Goal: Task Accomplishment & Management: Manage account settings

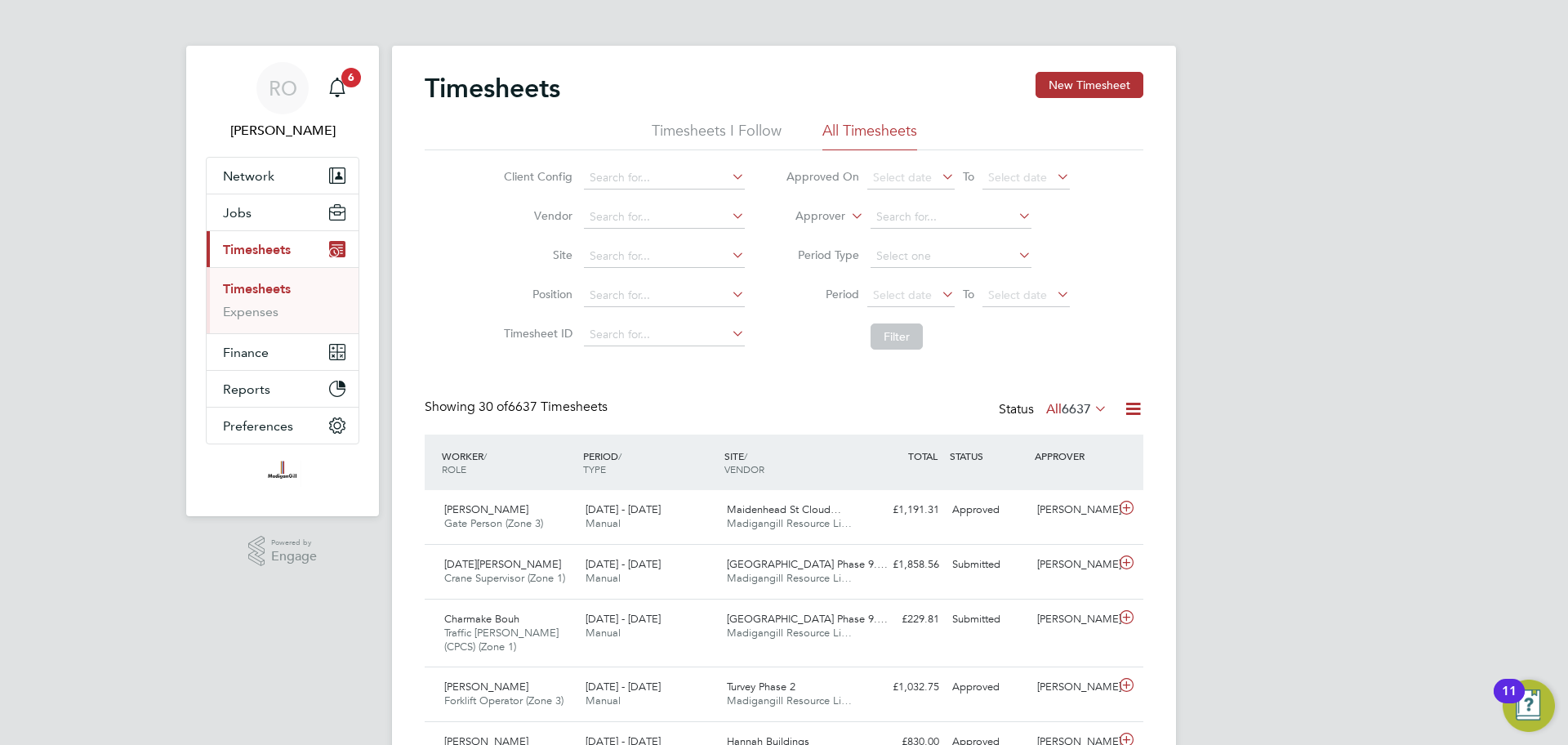
click at [1078, 413] on span "6637" at bounding box center [1076, 409] width 30 height 16
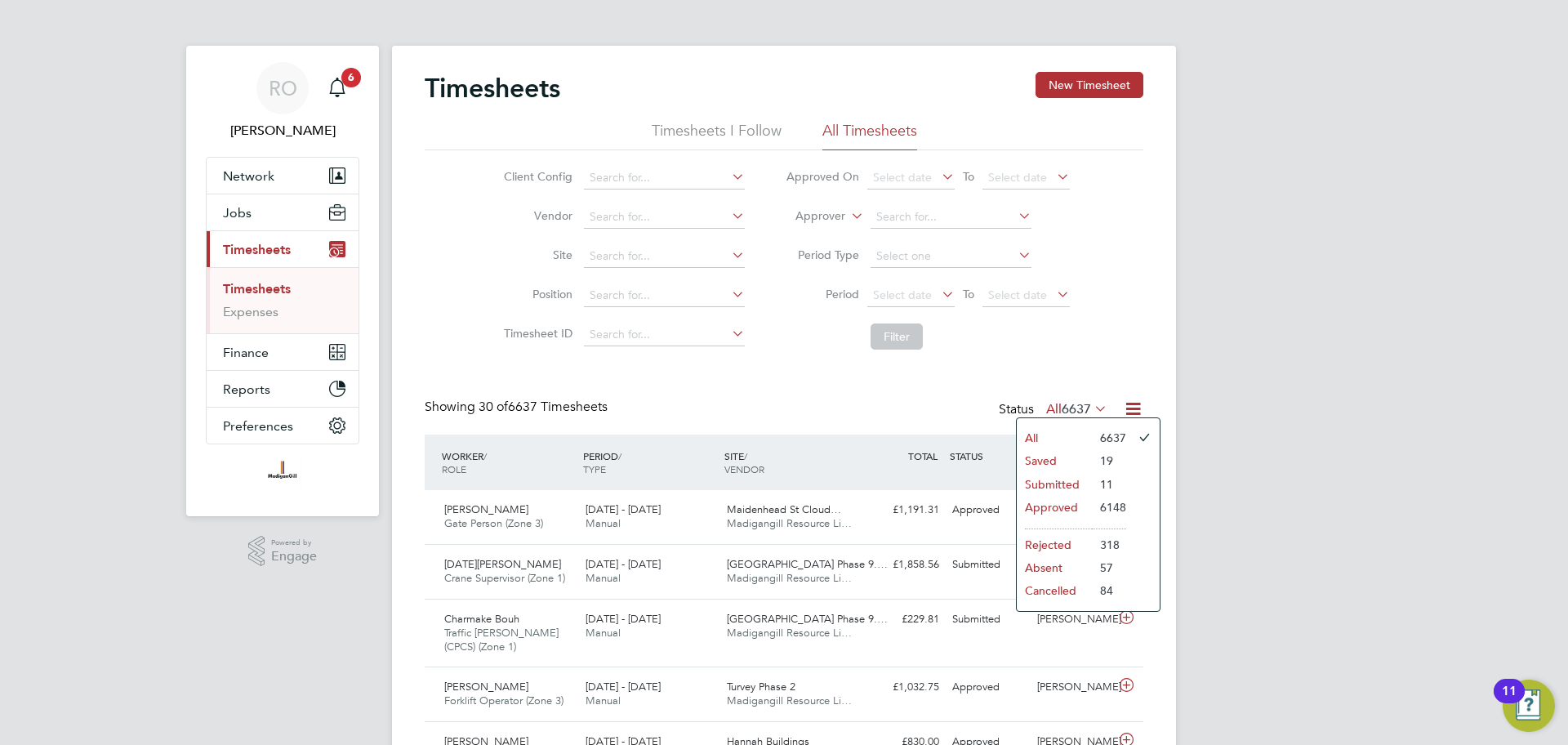
click at [1081, 477] on li "Submitted" at bounding box center [1054, 484] width 75 height 23
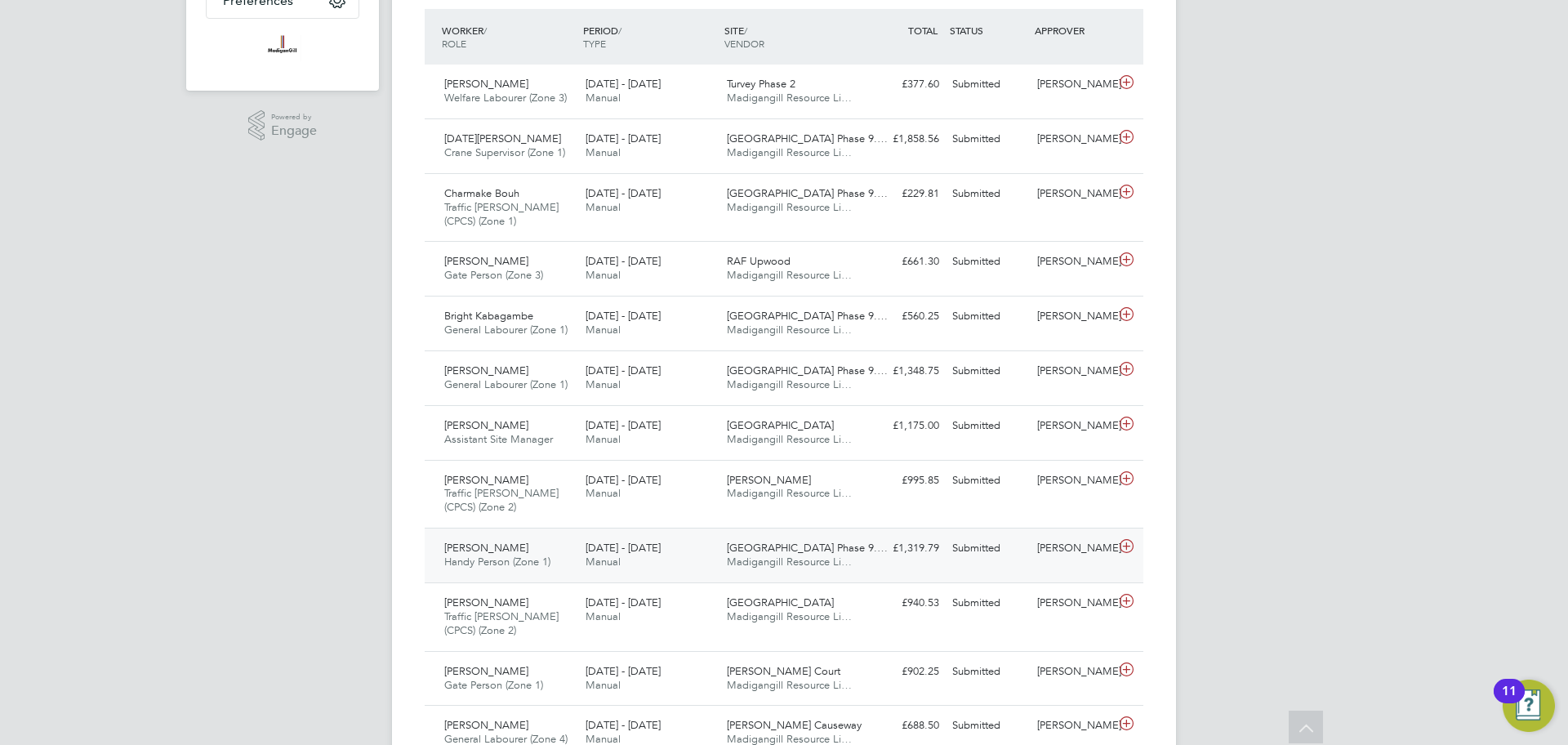
click at [749, 559] on span "Madigangill Resource Li…" at bounding box center [789, 561] width 125 height 14
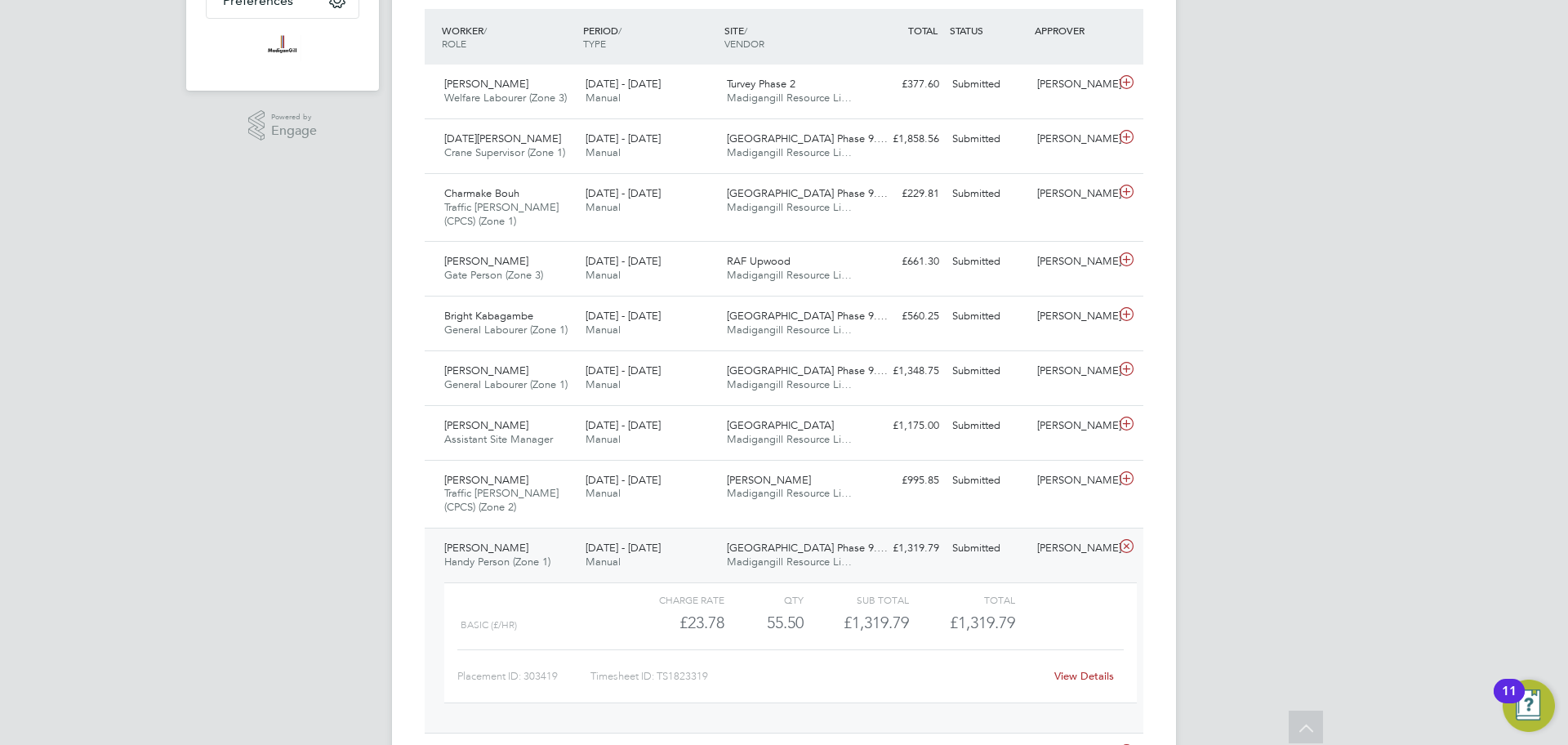
click at [1070, 673] on link "View Details" at bounding box center [1084, 676] width 60 height 14
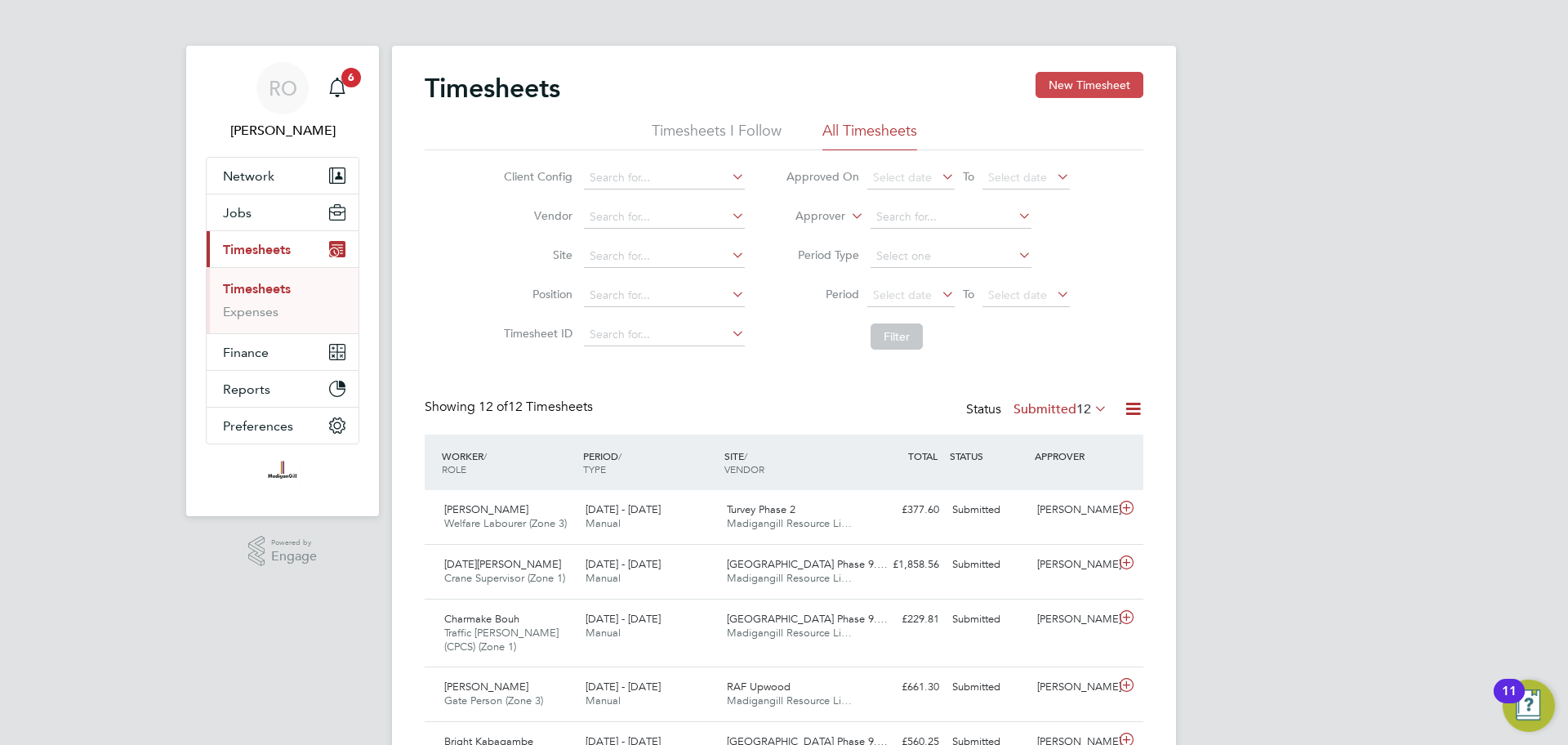
click at [1117, 86] on button "New Timesheet" at bounding box center [1090, 84] width 108 height 26
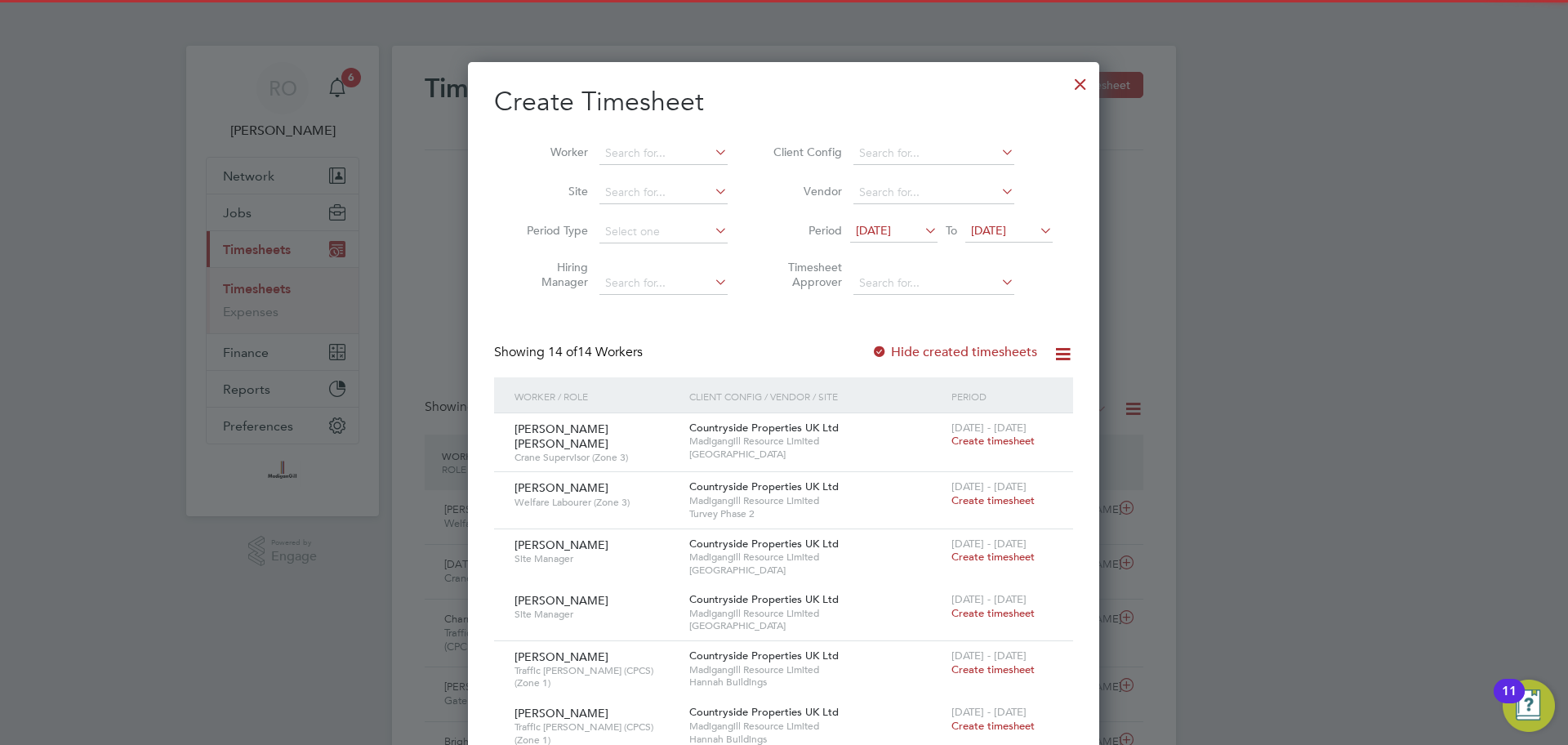
scroll to position [1618, 632]
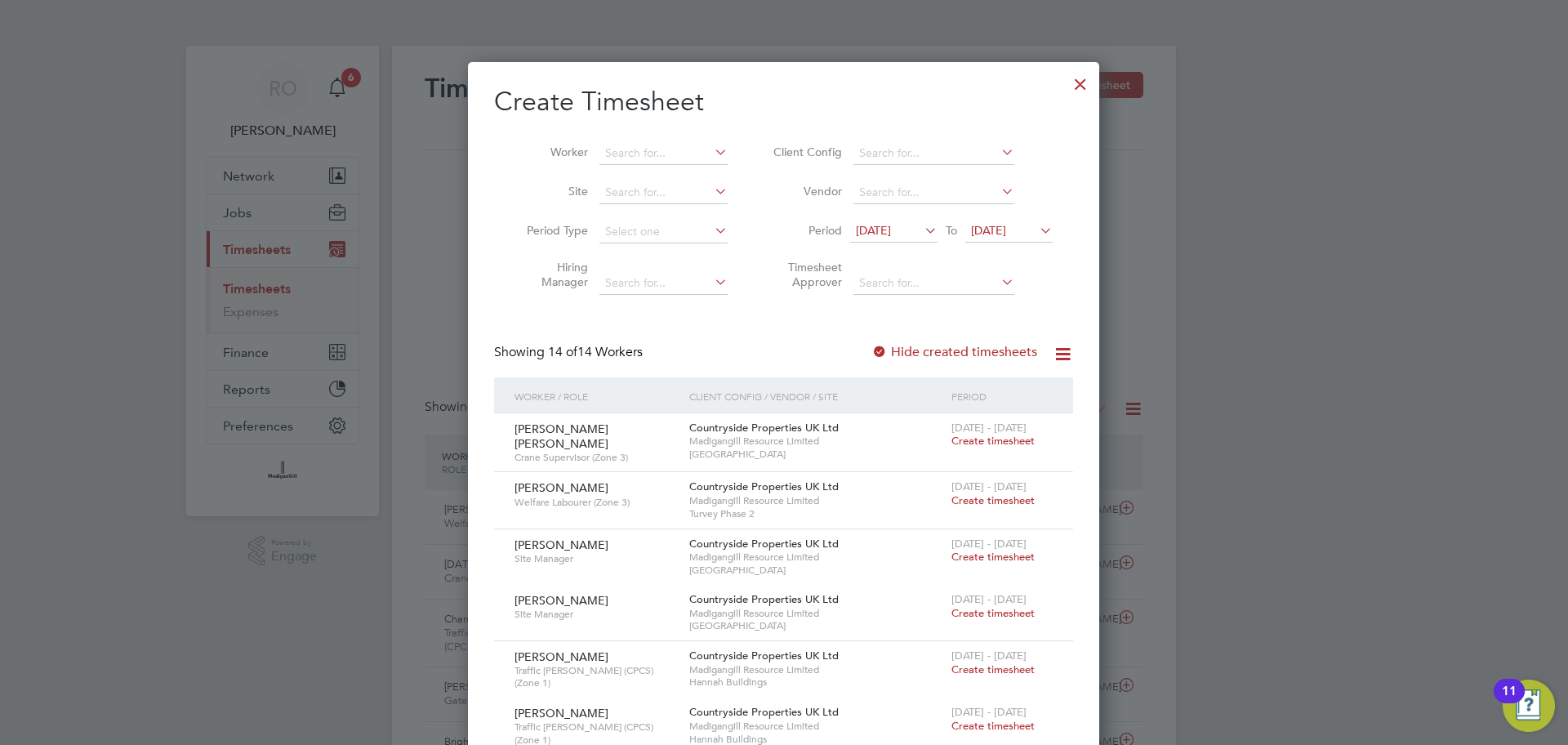
click at [891, 234] on span "09 Sep 2025" at bounding box center [874, 230] width 35 height 14
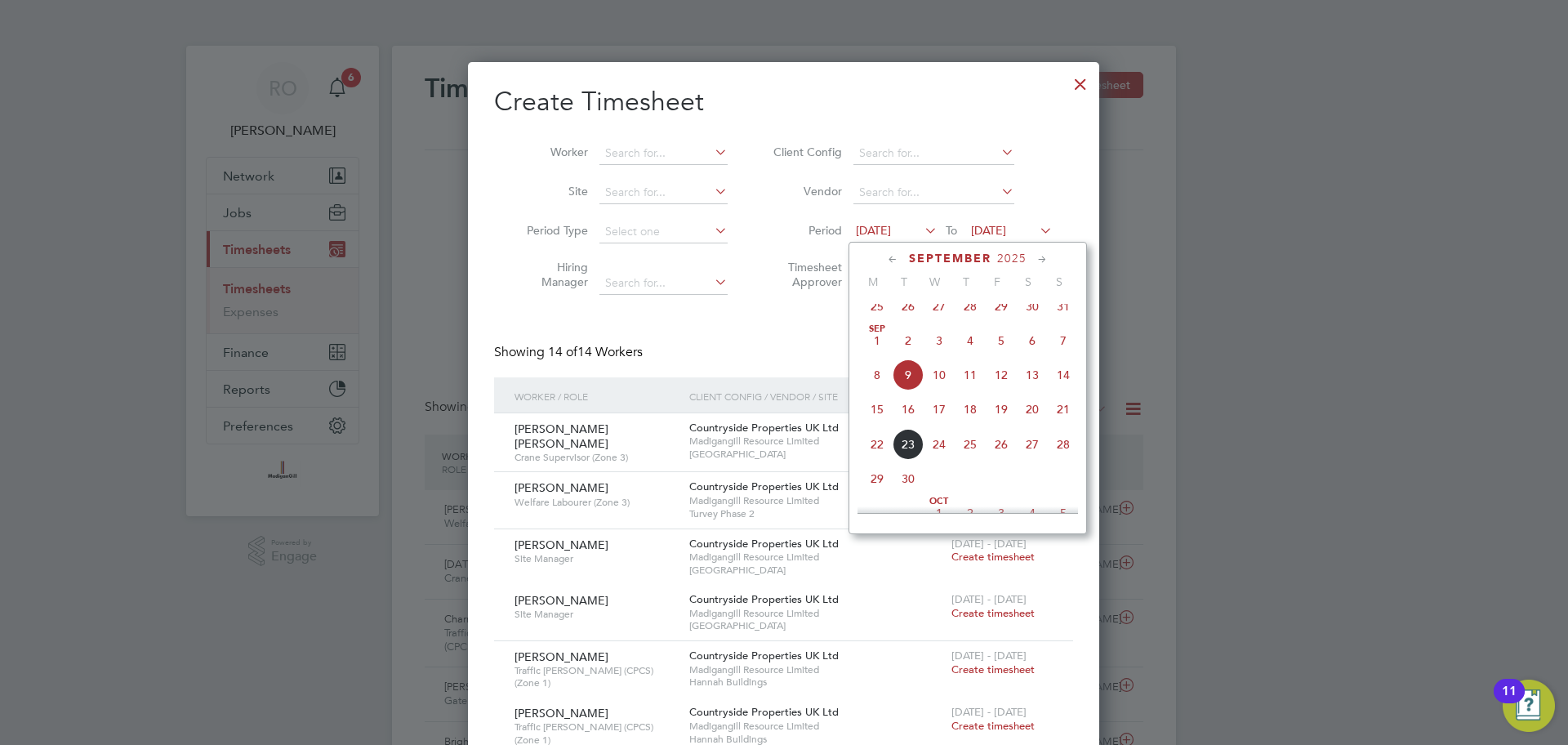
click at [885, 421] on span "15" at bounding box center [877, 409] width 31 height 31
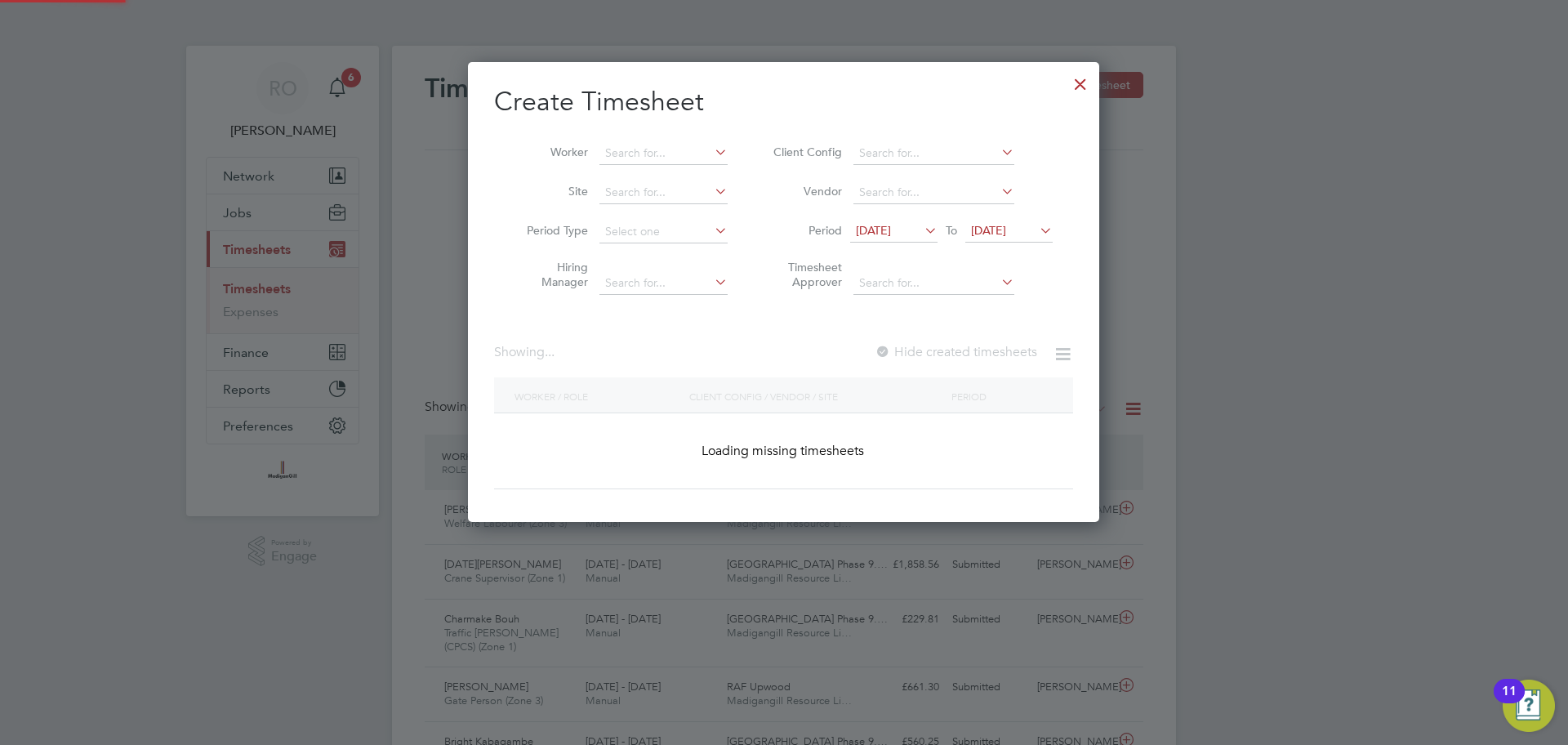
scroll to position [1062, 632]
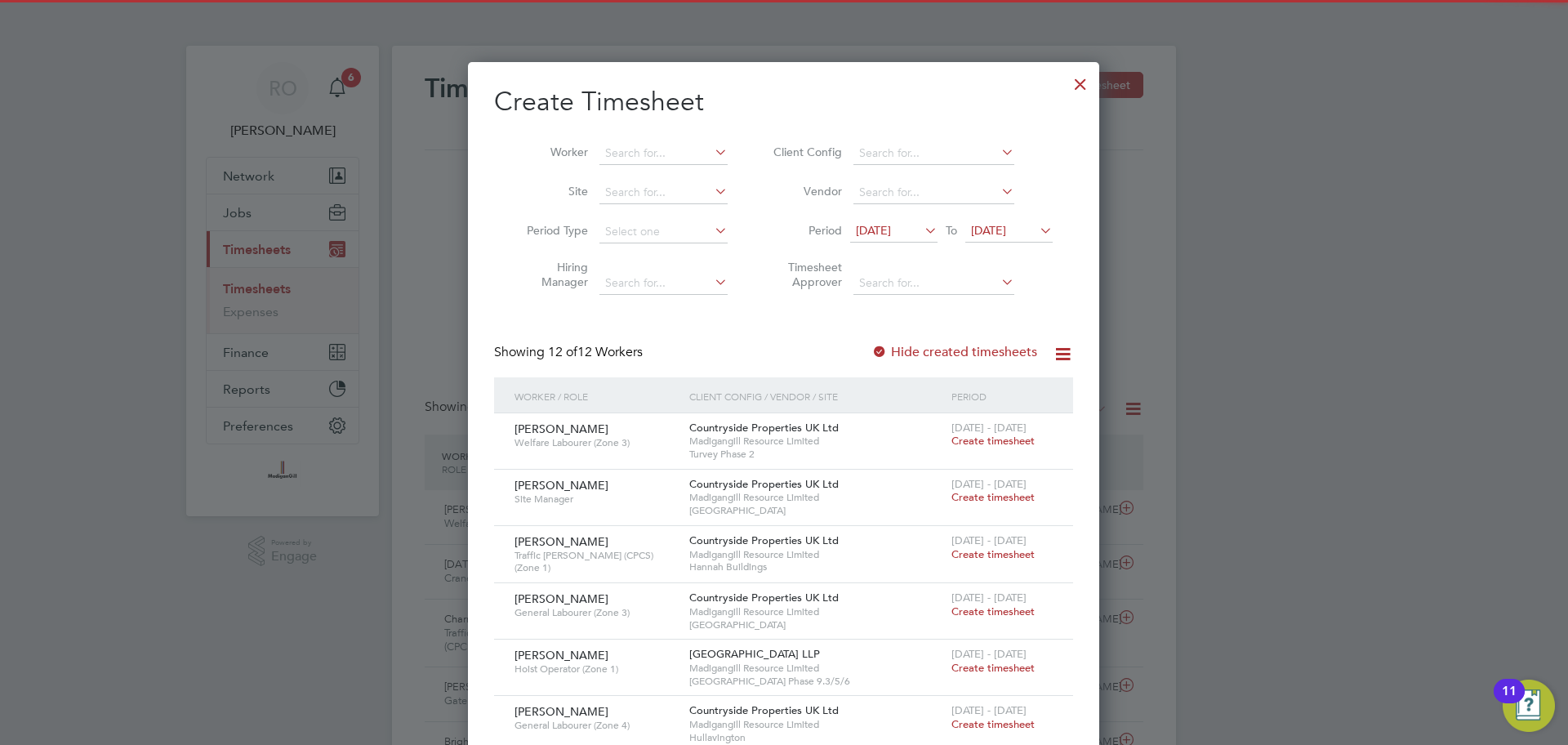
click at [1042, 241] on span "16 Sep 2025" at bounding box center [1009, 231] width 87 height 22
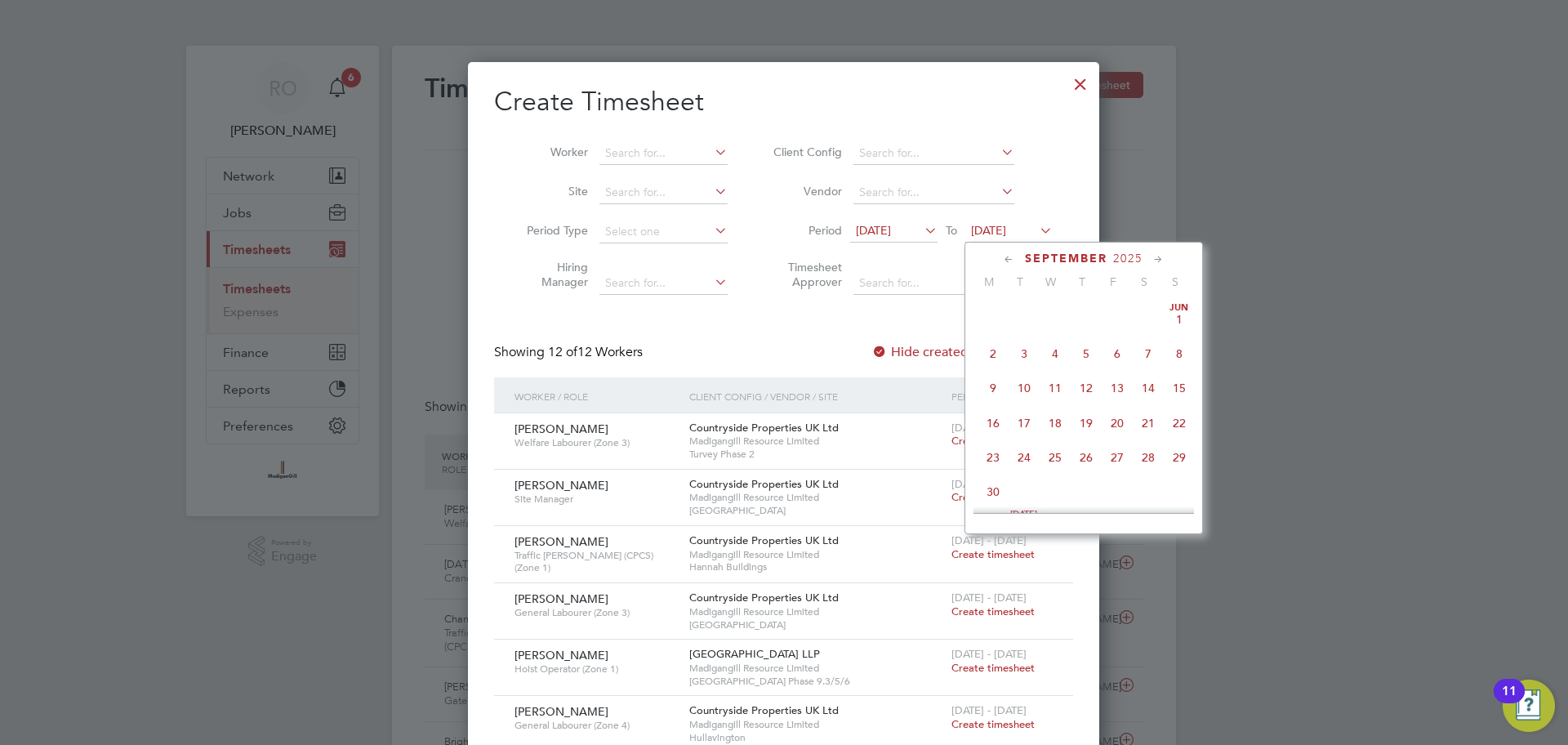
scroll to position [565, 0]
click at [1180, 389] on span "21" at bounding box center [1179, 373] width 31 height 31
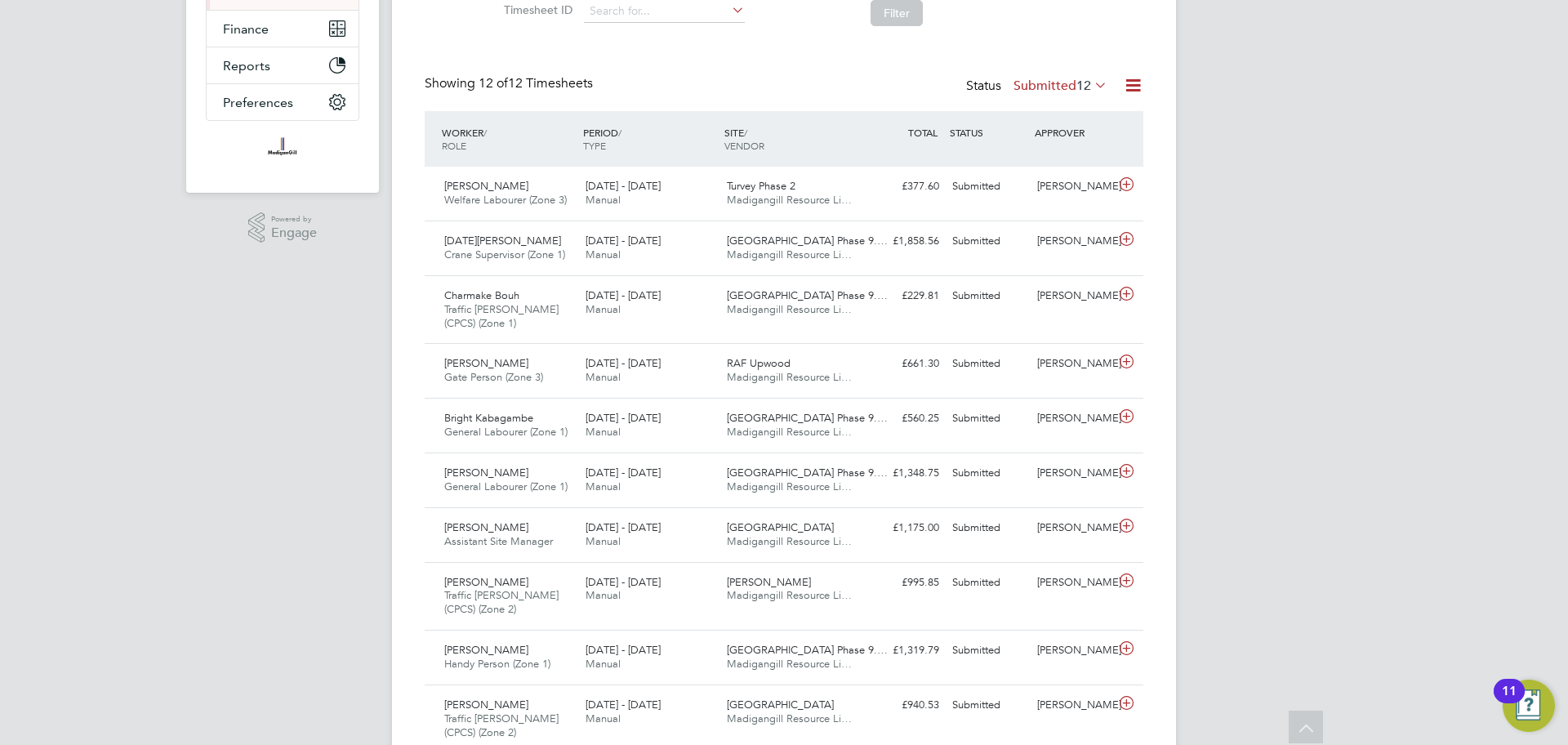
scroll to position [0, 0]
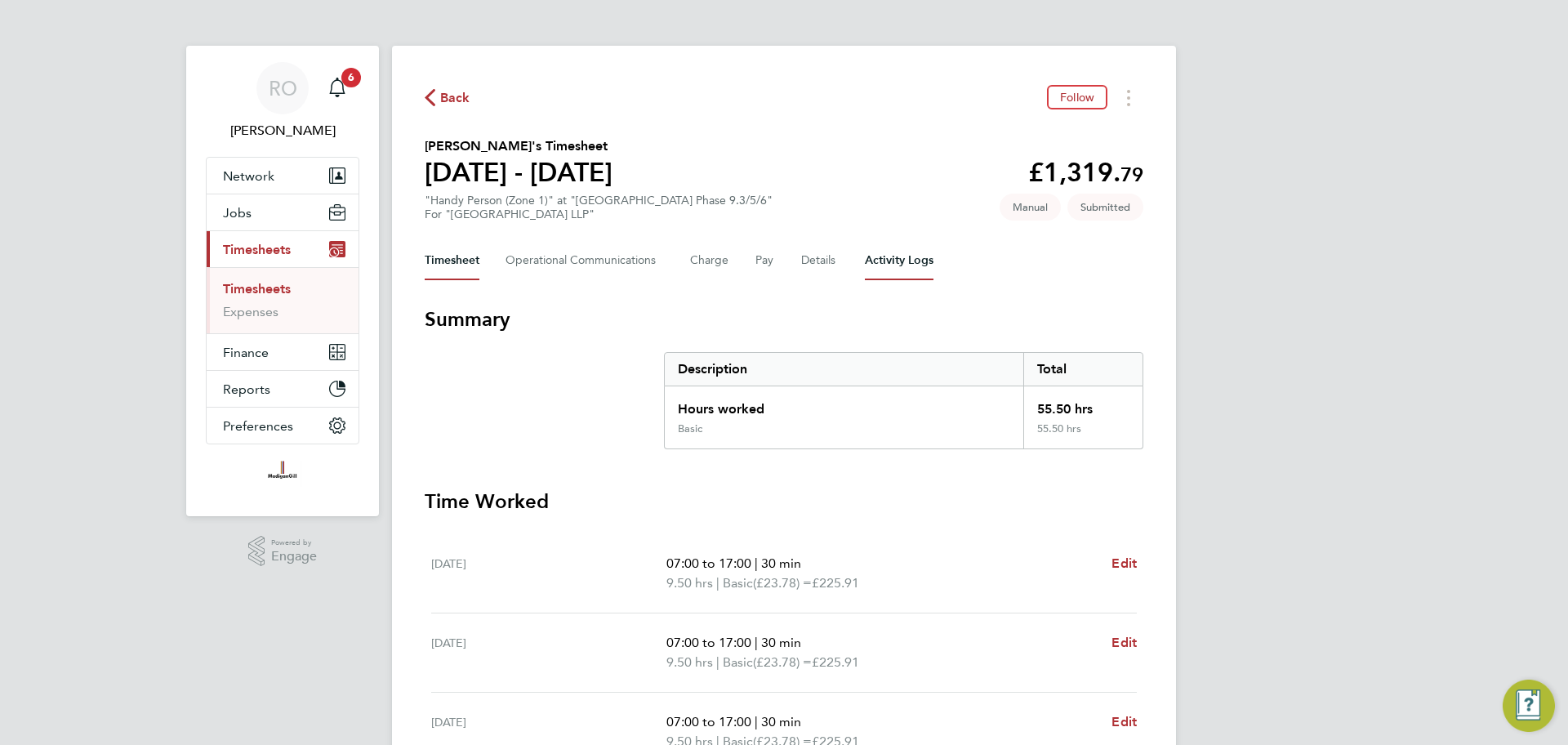
click at [889, 248] on Logs-tab "Activity Logs" at bounding box center [899, 260] width 68 height 39
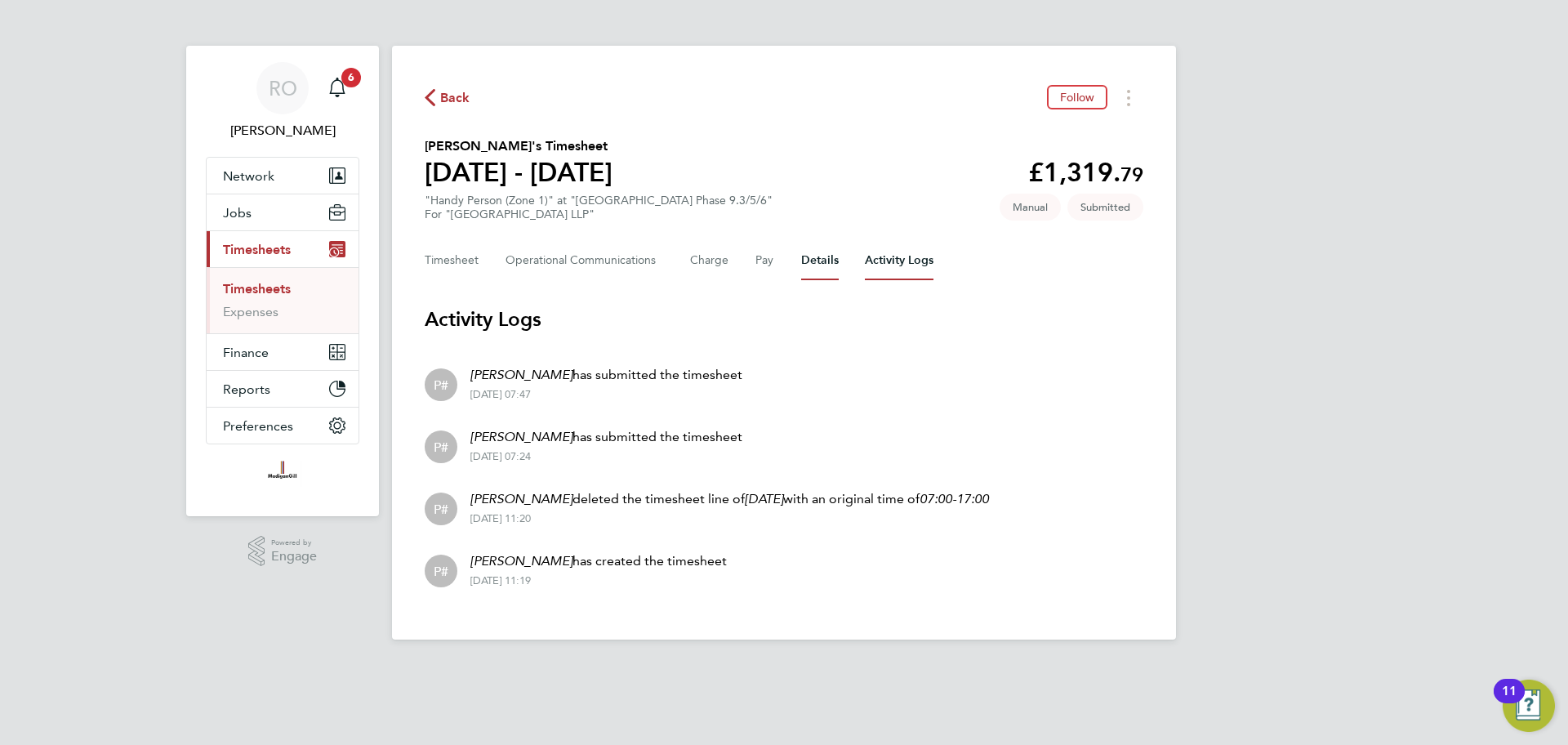
click at [815, 256] on button "Details" at bounding box center [819, 260] width 37 height 39
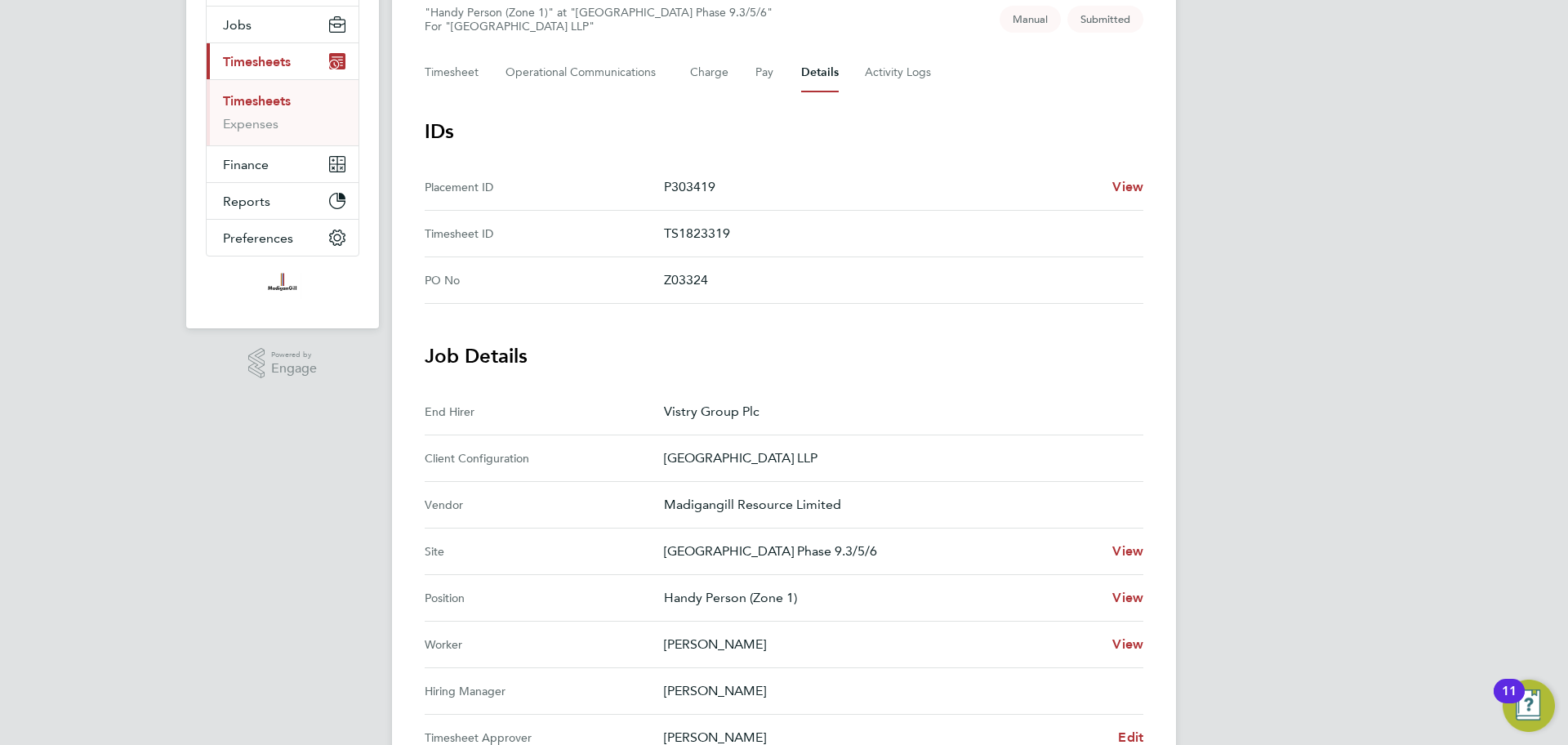
scroll to position [253, 0]
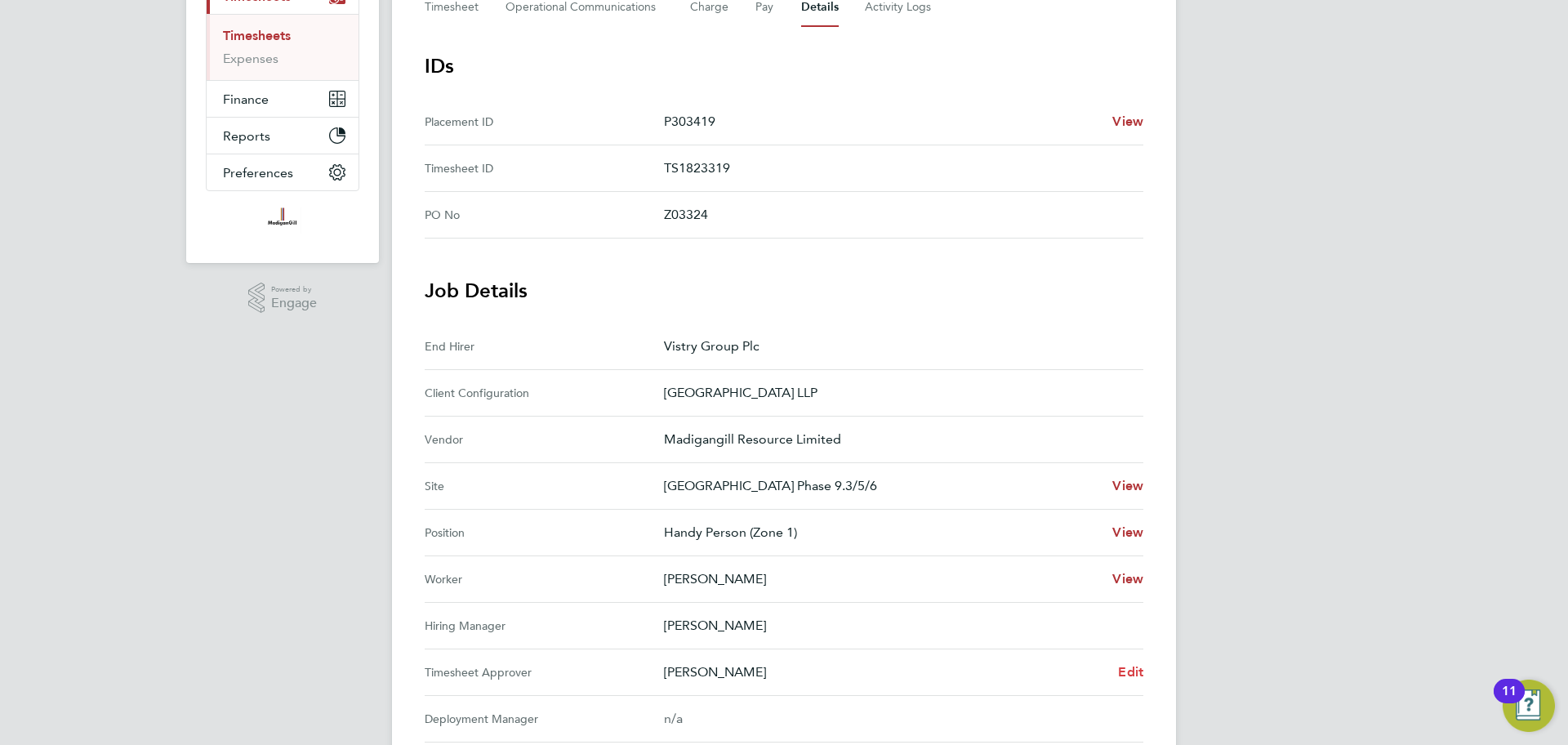
click at [1133, 669] on span "Edit" at bounding box center [1130, 672] width 25 height 15
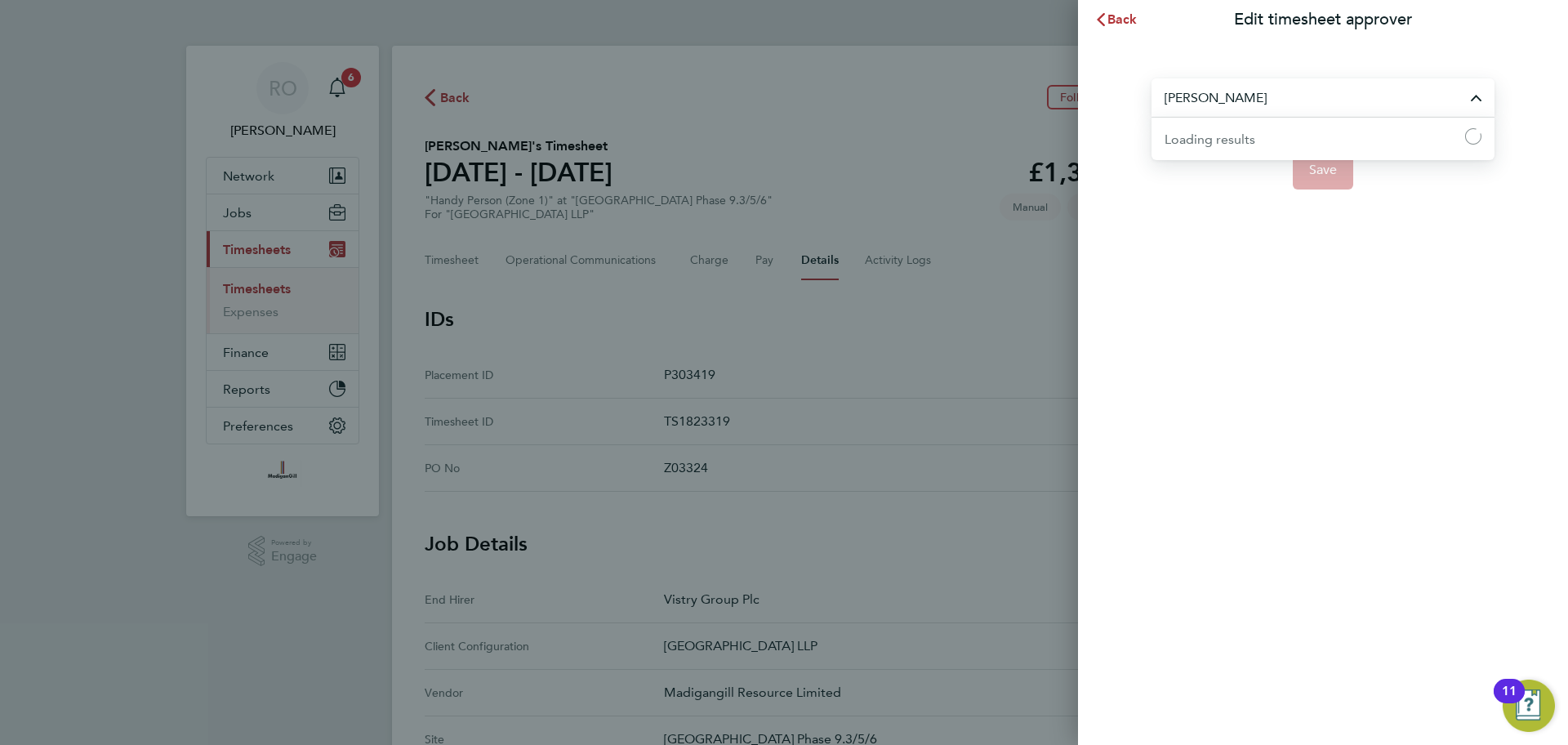
click at [1281, 86] on input "Lewis Tucker" at bounding box center [1323, 97] width 343 height 38
type input "y"
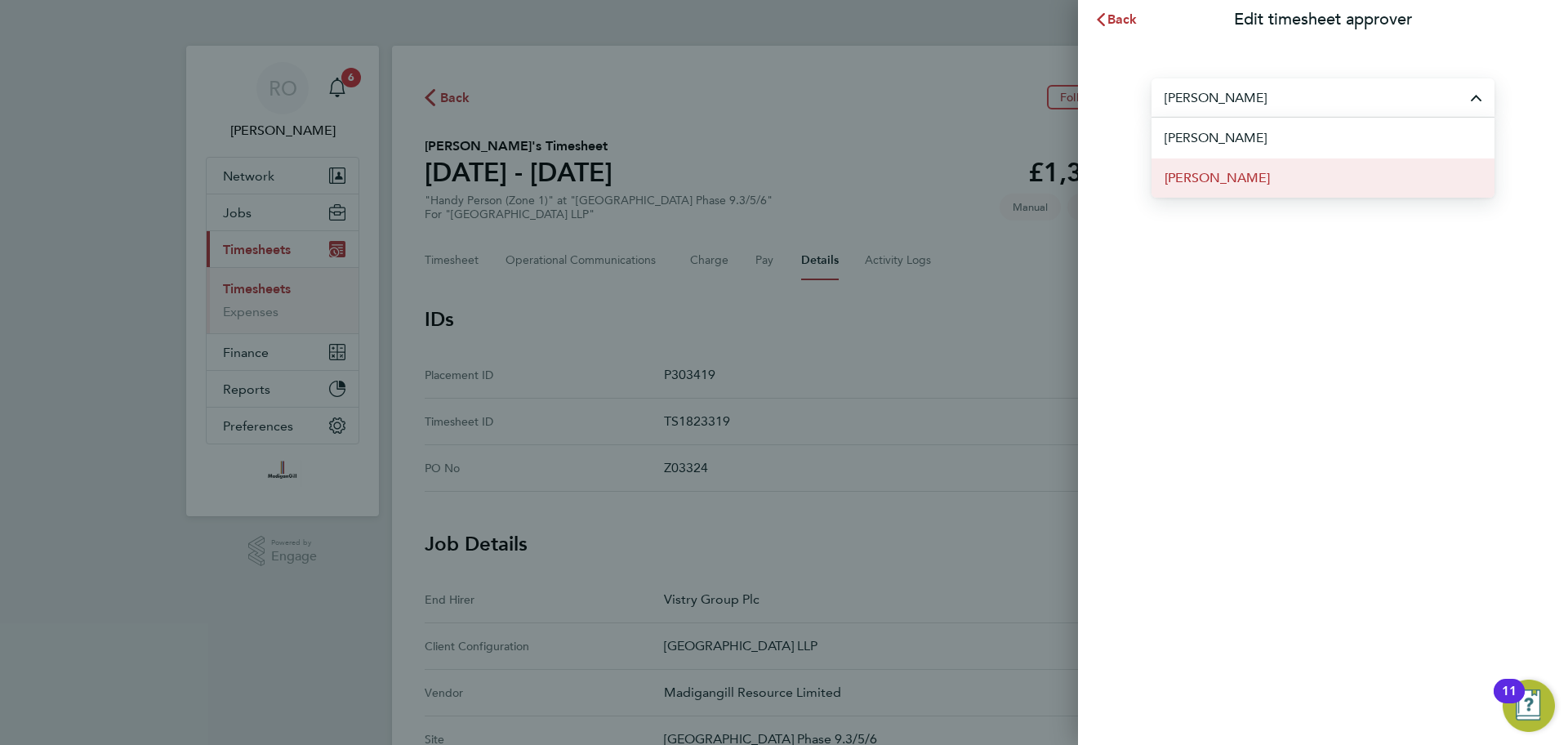
click at [1304, 177] on li "[PERSON_NAME]" at bounding box center [1323, 177] width 343 height 40
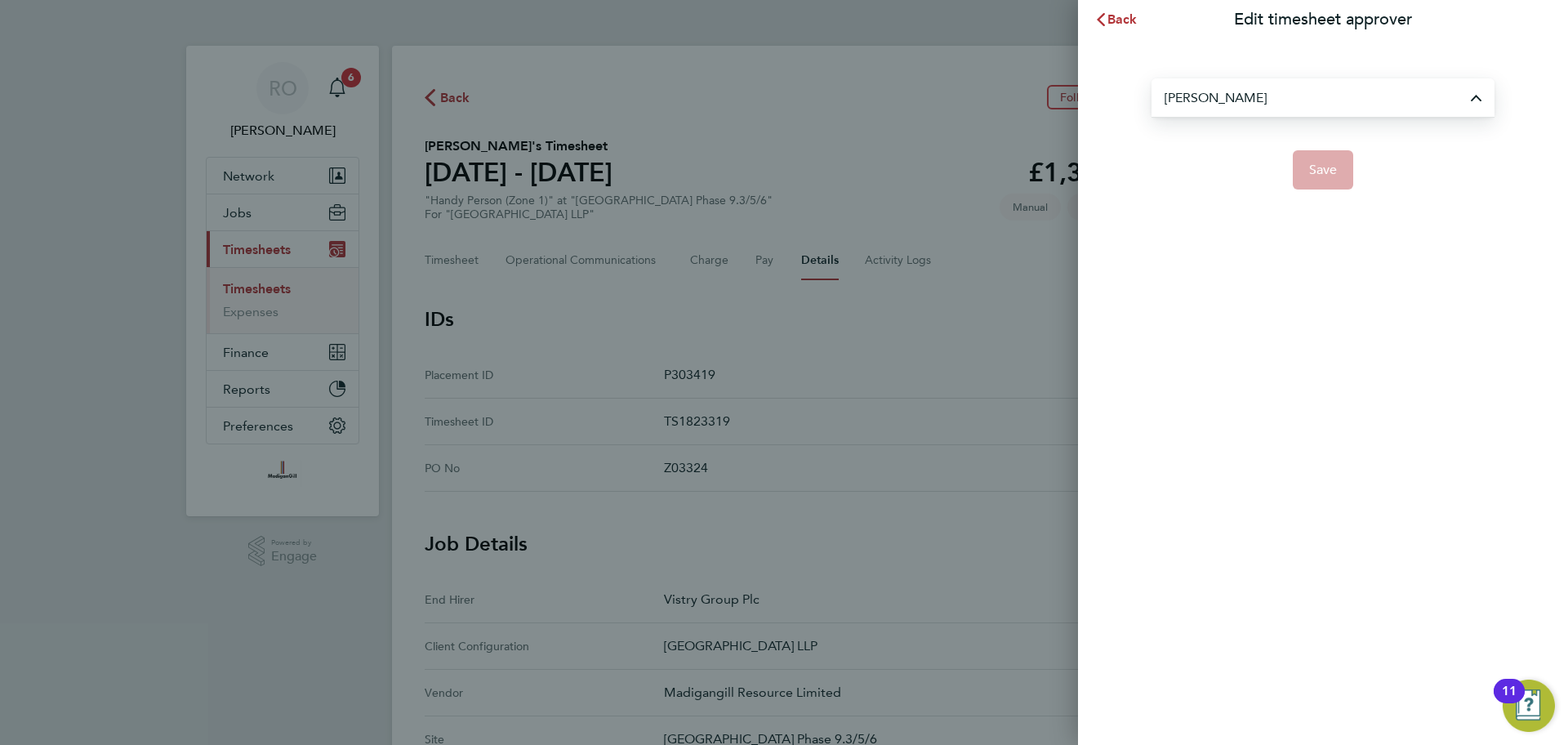
type input "[PERSON_NAME]"
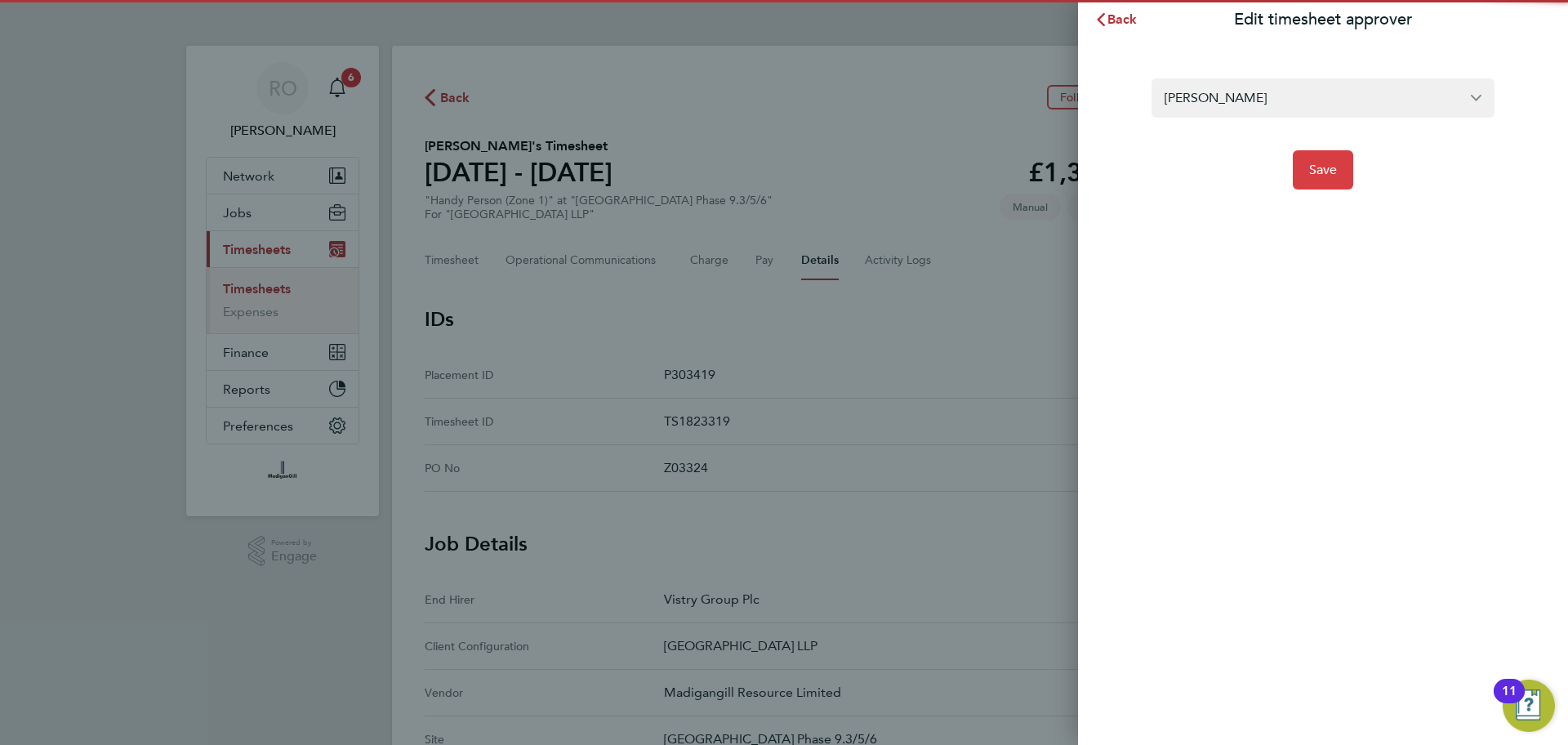
click at [1332, 169] on span "Save" at bounding box center [1324, 169] width 29 height 16
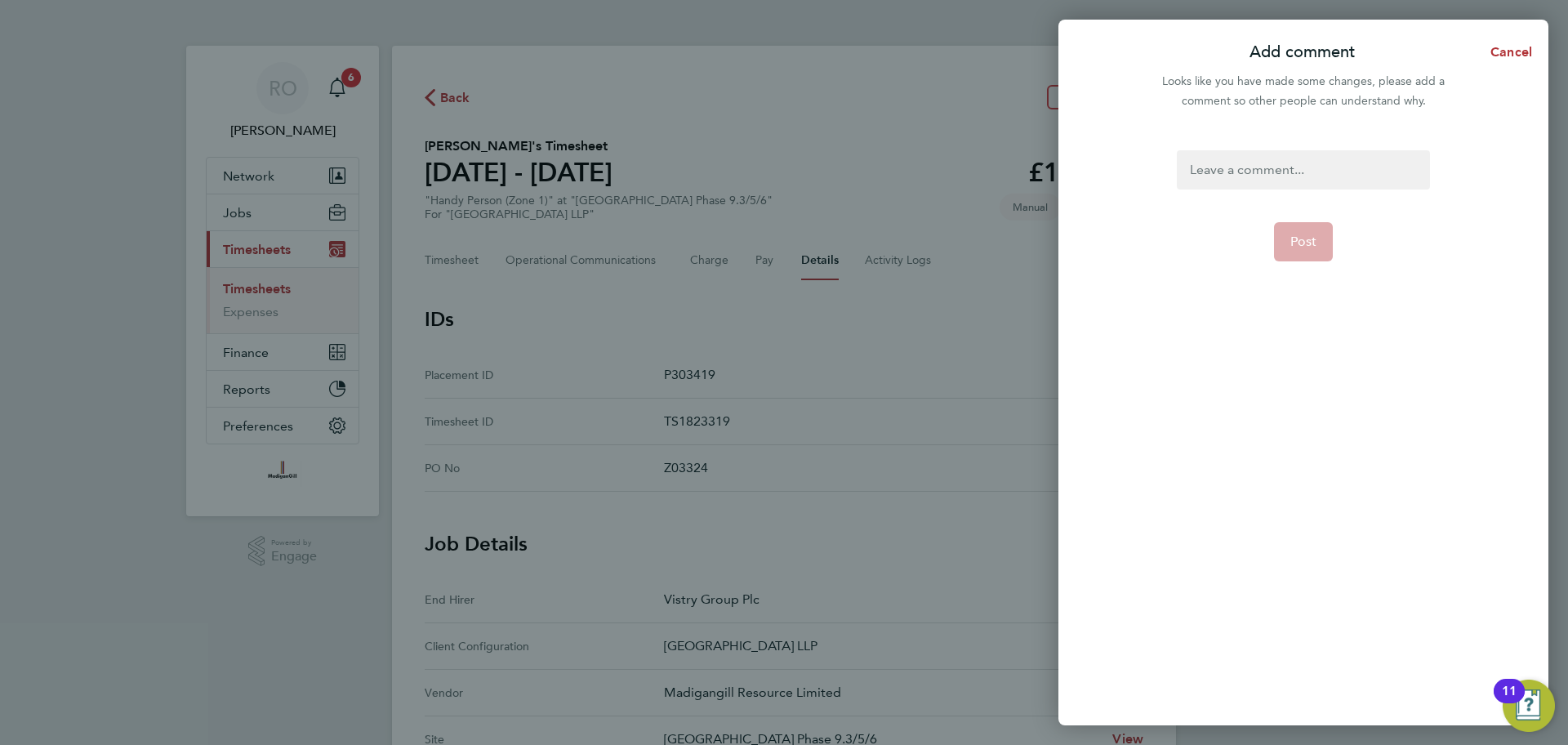
click at [1309, 175] on div at bounding box center [1303, 170] width 253 height 39
click at [1312, 234] on span "Post" at bounding box center [1304, 241] width 27 height 16
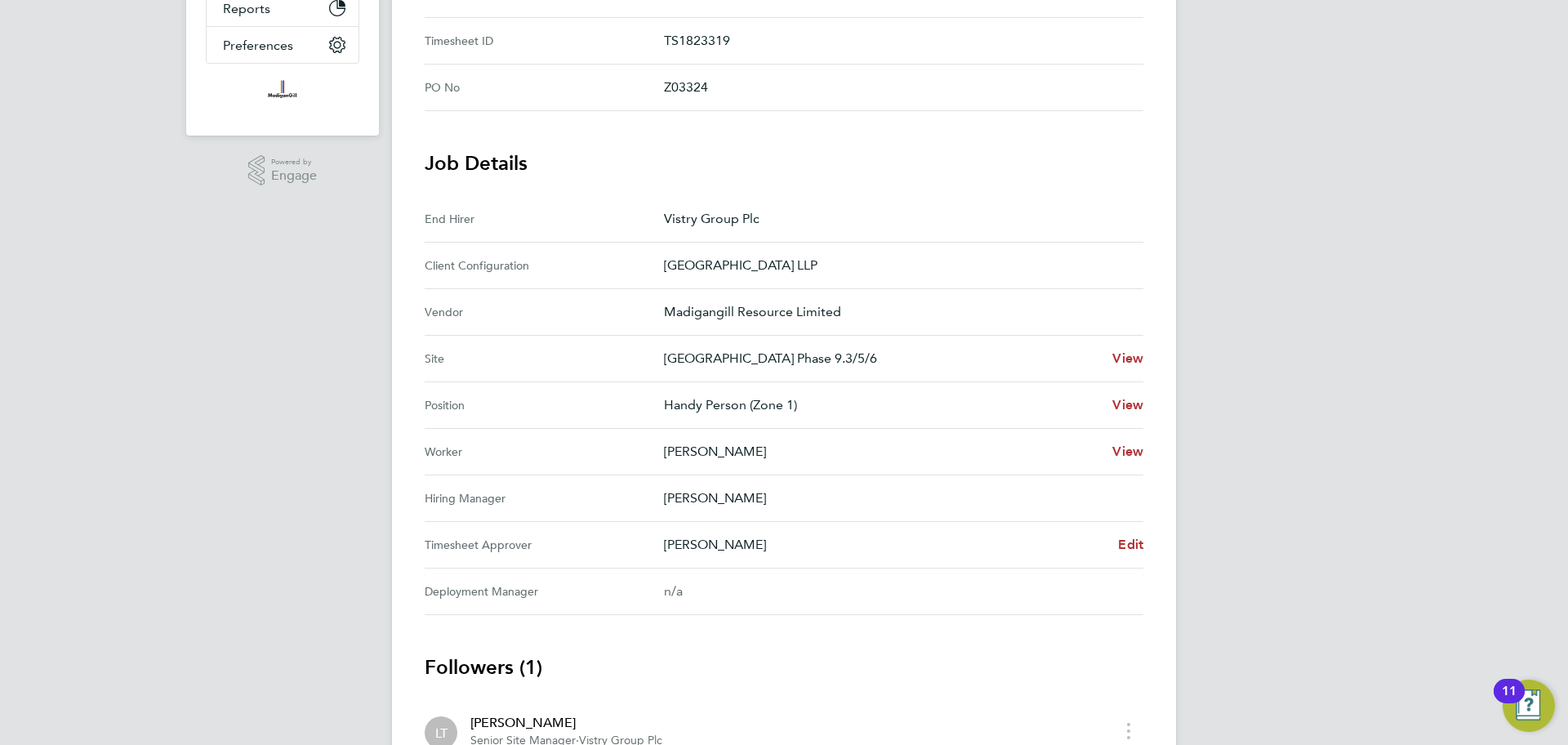
scroll to position [508, 0]
